Goal: Task Accomplishment & Management: Use online tool/utility

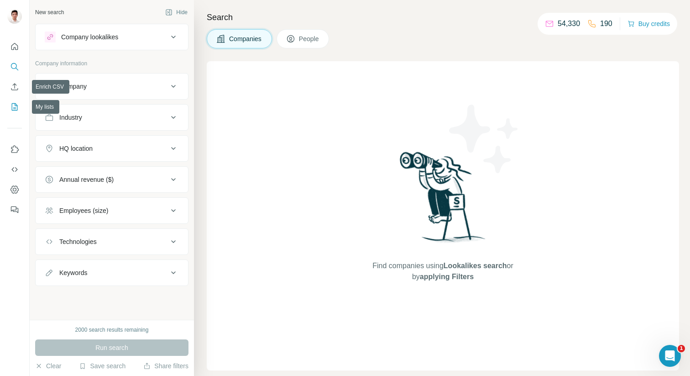
click at [15, 104] on icon "My lists" at bounding box center [15, 106] width 5 height 6
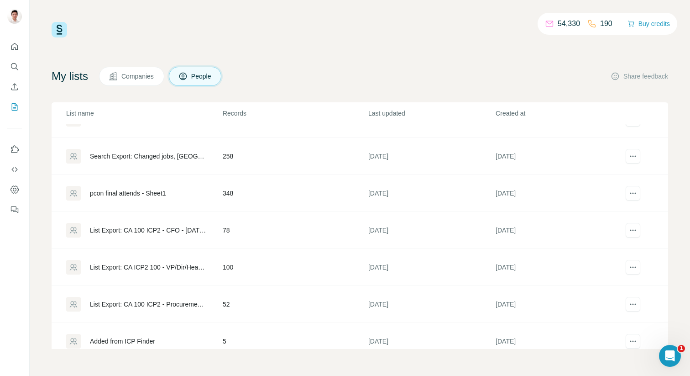
scroll to position [1652, 0]
click at [170, 303] on div "List Export: CA 100 ICP2 - Procurement Owner - [DATE] 15:32" at bounding box center [148, 302] width 117 height 9
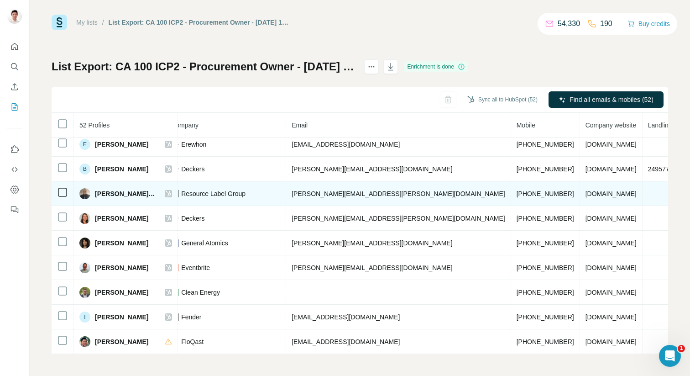
scroll to position [0, 241]
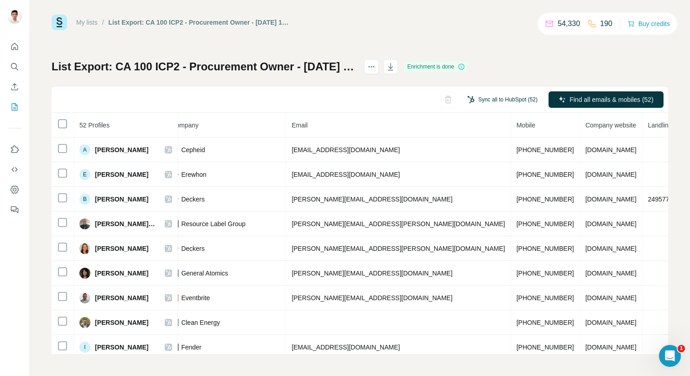
click at [508, 99] on button "Sync all to HubSpot (52)" at bounding box center [502, 100] width 83 height 14
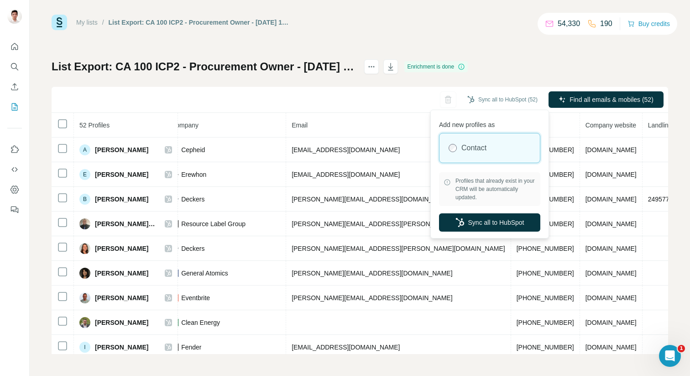
click at [485, 232] on div "Add new profiles as Contact Profiles that already exist in your CRM will be aut…" at bounding box center [490, 174] width 114 height 124
click at [474, 224] on button "Sync all to HubSpot" at bounding box center [489, 222] width 101 height 18
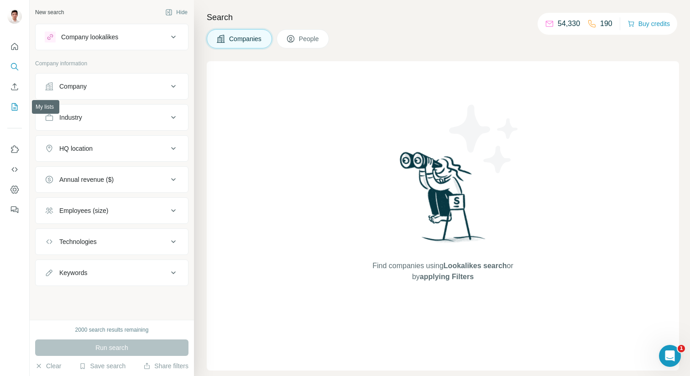
click at [14, 108] on icon "My lists" at bounding box center [14, 106] width 9 height 9
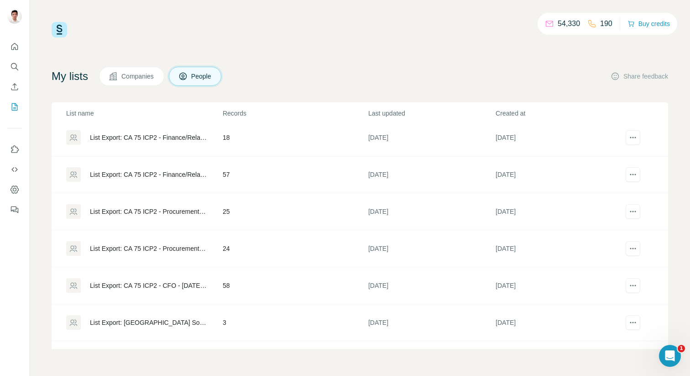
scroll to position [1895, 0]
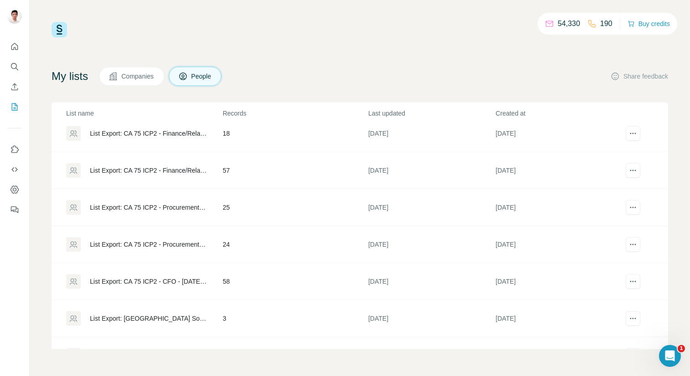
click at [160, 208] on div "List Export: CA 75 ICP2 - Procurement (Remote) - [DATE] 12:08" at bounding box center [148, 207] width 117 height 9
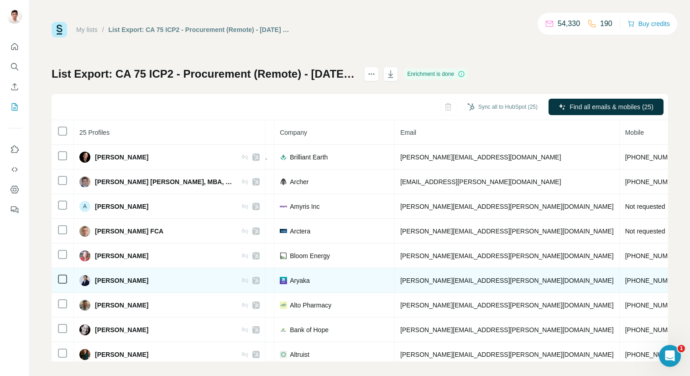
scroll to position [0, 225]
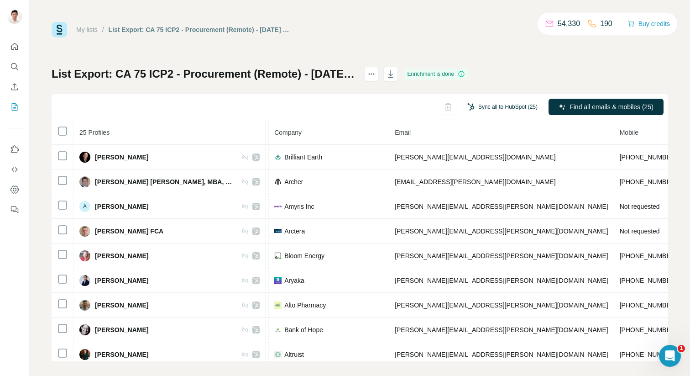
click at [479, 108] on button "Sync all to HubSpot (25)" at bounding box center [502, 107] width 83 height 14
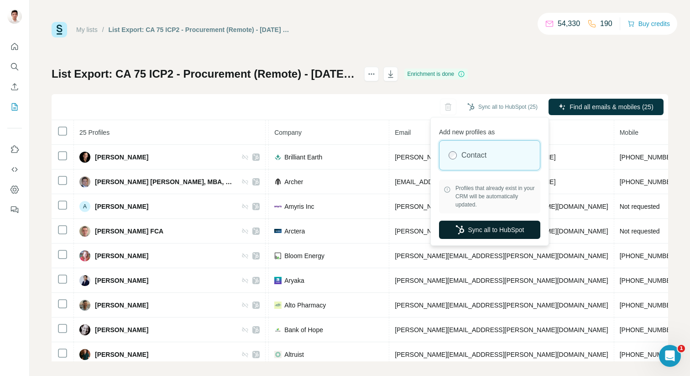
click at [489, 229] on button "Sync all to HubSpot" at bounding box center [489, 229] width 101 height 18
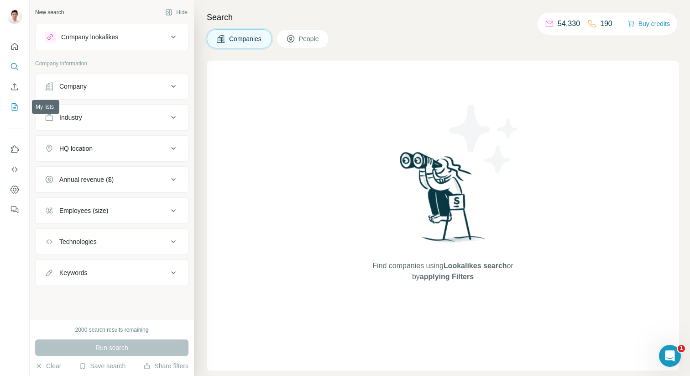
click at [13, 105] on icon "My lists" at bounding box center [14, 106] width 9 height 9
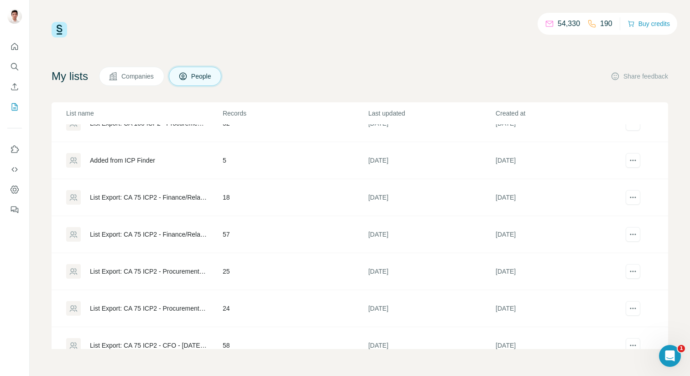
scroll to position [1850, 0]
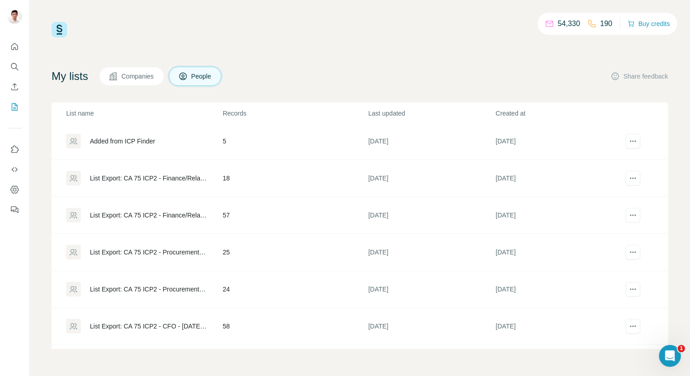
click at [167, 289] on div "List Export: CA 75 ICP2 - Procurement Owner - [DATE] 12:08" at bounding box center [148, 288] width 117 height 9
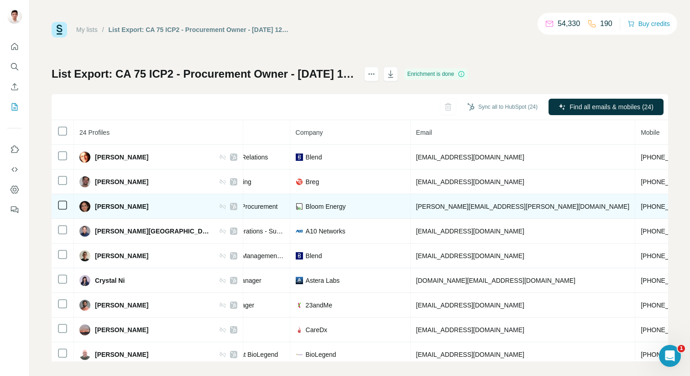
scroll to position [0, 191]
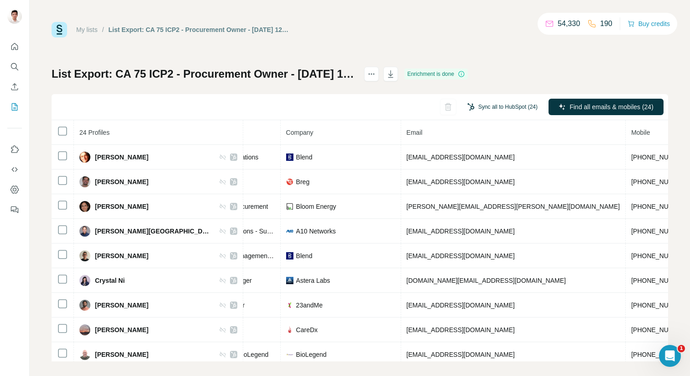
click at [491, 110] on button "Sync all to HubSpot (24)" at bounding box center [502, 107] width 83 height 14
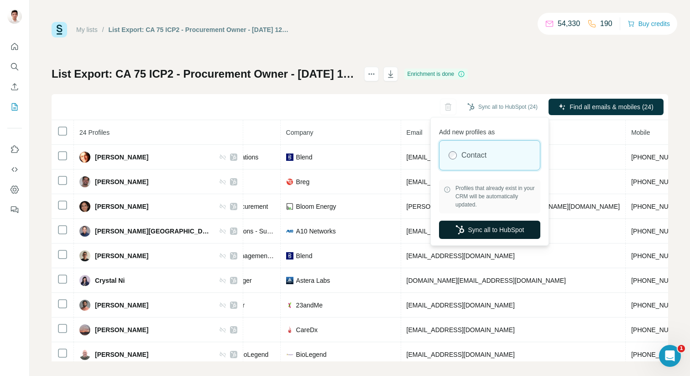
click at [493, 232] on button "Sync all to HubSpot" at bounding box center [489, 229] width 101 height 18
